Goal: Obtain resource: Obtain resource

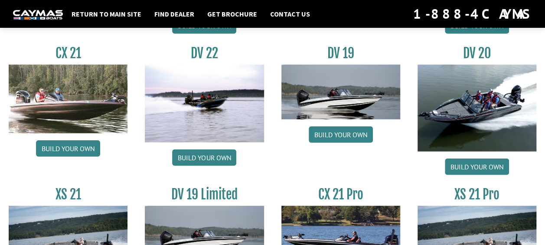
scroll to position [989, 0]
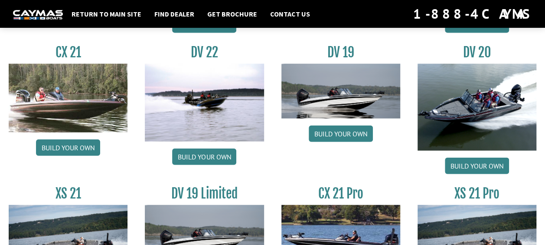
click at [85, 106] on img at bounding box center [68, 98] width 119 height 69
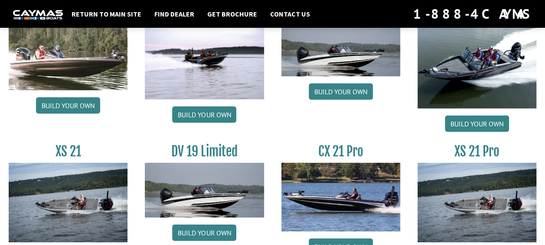
scroll to position [1041, 0]
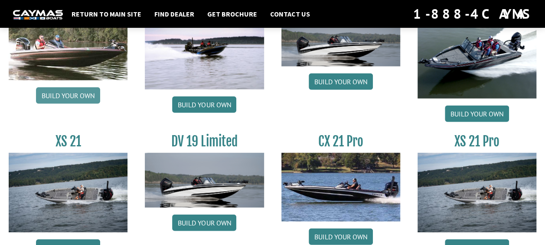
click at [69, 91] on link "Build your own" at bounding box center [68, 95] width 64 height 16
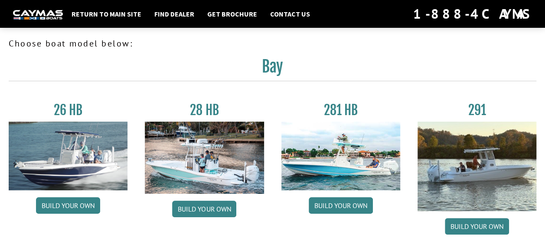
scroll to position [0, 0]
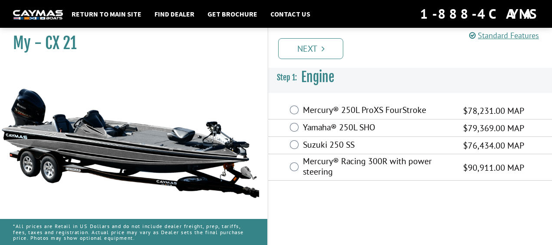
click at [273, 220] on div "My - CX 21 1." at bounding box center [275, 134] width 569 height 222
click at [544, 220] on div "Standard Features Standard Features CAYMAS CX 21 SPECIFICATIONS Length – 21’ 4”…" at bounding box center [418, 134] width 285 height 222
click at [307, 41] on link "Next" at bounding box center [310, 48] width 65 height 21
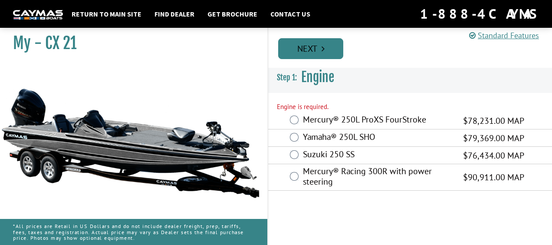
click at [307, 41] on link "Next" at bounding box center [310, 48] width 65 height 21
click at [321, 45] on icon "Pagination" at bounding box center [322, 48] width 3 height 9
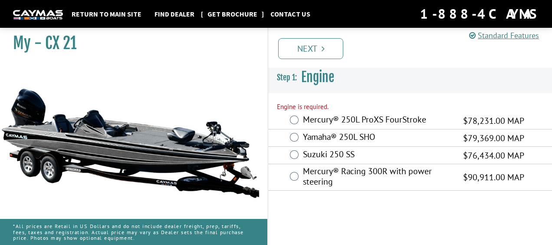
click at [233, 14] on link "Get Brochure" at bounding box center [232, 13] width 59 height 11
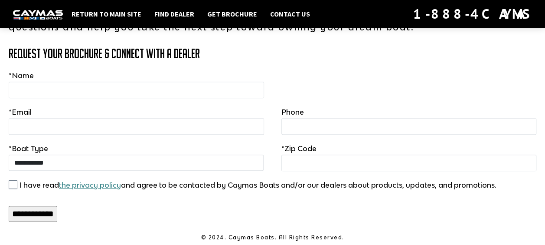
scroll to position [145, 0]
